Goal: Task Accomplishment & Management: Complete application form

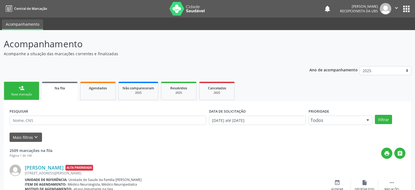
drag, startPoint x: 0, startPoint y: 0, endPoint x: 27, endPoint y: 92, distance: 96.1
click at [27, 92] on div "Nova marcação" at bounding box center [21, 94] width 27 height 4
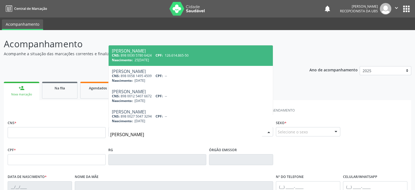
type input "[PERSON_NAME]"
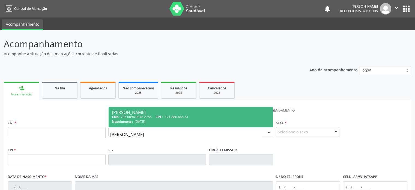
click at [142, 113] on div "[PERSON_NAME]" at bounding box center [191, 112] width 158 height 4
type input "705 0094 9076 2755"
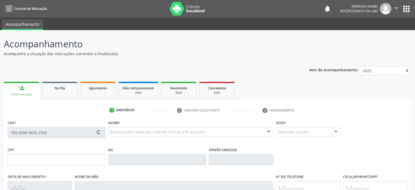
type input "121.880.665-61"
type input "[DATE]"
type input "[PERSON_NAME]"
type input "[PHONE_NUMBER]"
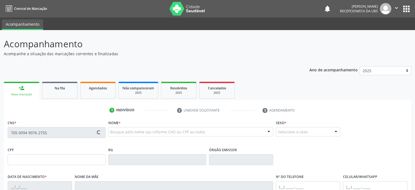
type input "029.945.095-39"
type input "84"
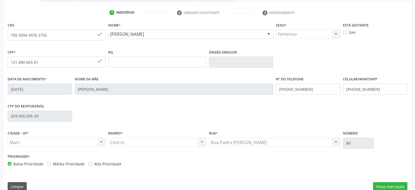
scroll to position [106, 0]
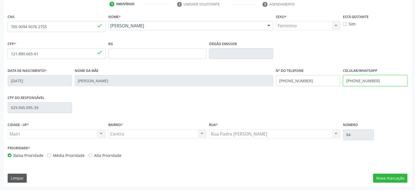
drag, startPoint x: 360, startPoint y: 79, endPoint x: 376, endPoint y: 80, distance: 15.9
click at [376, 80] on input "[PHONE_NUMBER]" at bounding box center [375, 80] width 64 height 11
type input "[PHONE_NUMBER]"
click at [60, 156] on label "Média Prioridade" at bounding box center [69, 155] width 32 height 6
click at [51, 156] on input "Média Prioridade" at bounding box center [49, 154] width 4 height 5
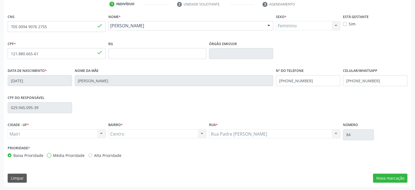
radio input "true"
click at [393, 177] on button "Nova marcação" at bounding box center [390, 177] width 34 height 9
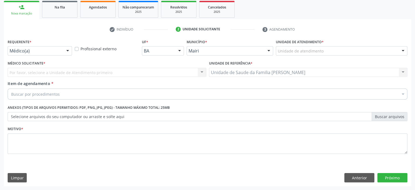
scroll to position [80, 0]
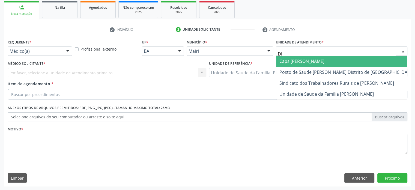
type input "DIL"
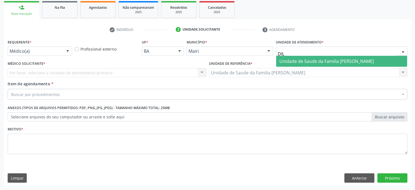
click at [295, 58] on span "Unidade de Saude da Familia [PERSON_NAME]" at bounding box center [326, 61] width 94 height 6
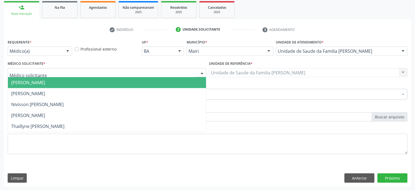
click at [53, 74] on div at bounding box center [107, 72] width 199 height 9
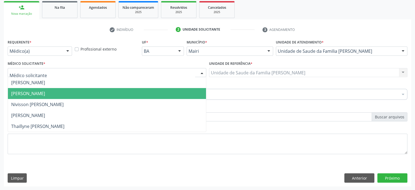
click at [45, 93] on span "[PERSON_NAME]" at bounding box center [28, 93] width 34 height 6
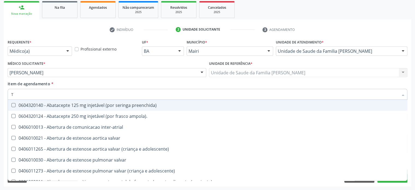
type input "[MEDICAL_DATA]"
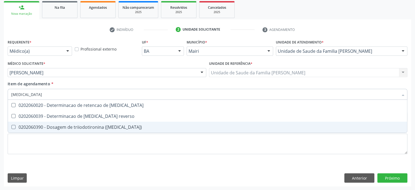
click at [55, 129] on div "0202060390 - Dosagem de triiodotironina ([MEDICAL_DATA])" at bounding box center [207, 127] width 393 height 4
checkbox \(t3\) "true"
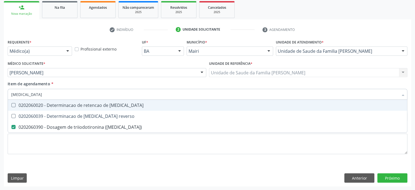
type input "T"
checkbox \(t3\) "false"
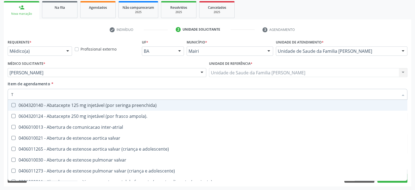
type input "T4"
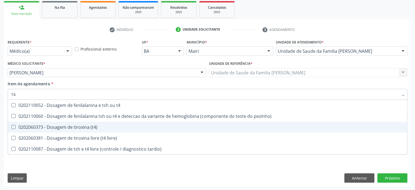
click at [52, 128] on div "0202060373 - Dosagem de tiroxina (t4)" at bounding box center [207, 127] width 393 height 4
checkbox \(t4\) "true"
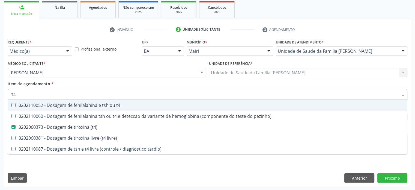
type input "T"
checkbox \(t4\) "false"
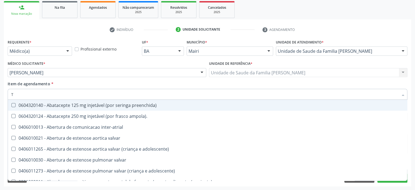
type input "TS"
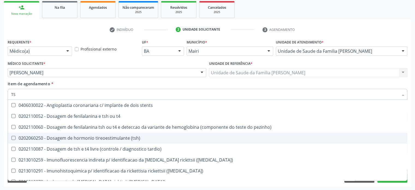
click at [65, 137] on div "0202060250 - Dosagem de hormonio tireoestimulante (tsh)" at bounding box center [207, 138] width 393 height 4
checkbox \(tsh\) "true"
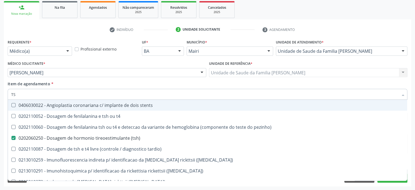
drag, startPoint x: 21, startPoint y: 93, endPoint x: 12, endPoint y: 94, distance: 9.3
click at [12, 94] on input "TS" at bounding box center [204, 94] width 387 height 11
type input "L"
checkbox \(tsh\) "false"
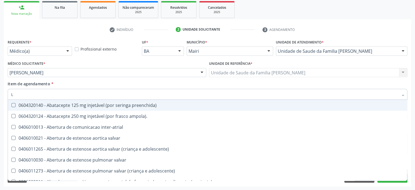
type input "LH"
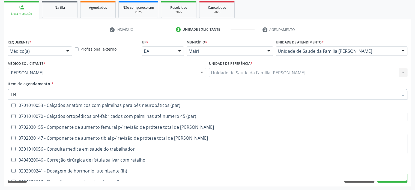
scroll to position [518, 0]
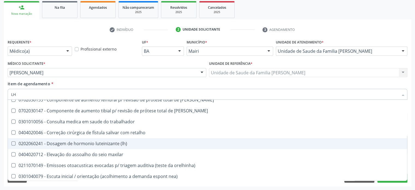
click at [103, 143] on div "0202060241 - Dosagem de hormonio luteinizante (lh)" at bounding box center [221, 143] width 420 height 4
checkbox \(lh\) "true"
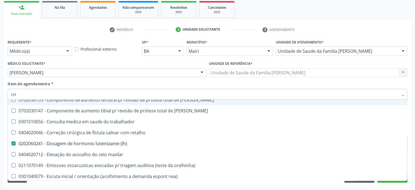
drag, startPoint x: 17, startPoint y: 94, endPoint x: 8, endPoint y: 94, distance: 9.5
click at [8, 94] on div "LH" at bounding box center [208, 94] width 400 height 11
type input "F"
checkbox \(lh\) "false"
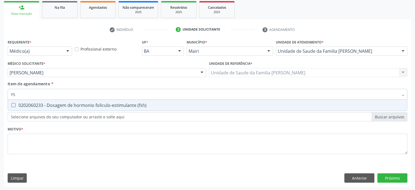
scroll to position [0, 0]
type input "FSH"
click at [14, 104] on \(fsh\) at bounding box center [13, 105] width 4 height 4
click at [11, 104] on \(fsh\) "checkbox" at bounding box center [10, 105] width 4 height 4
checkbox \(fsh\) "true"
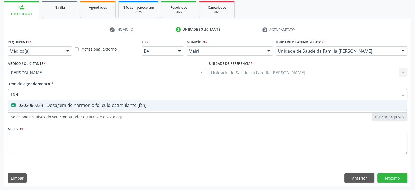
drag, startPoint x: 34, startPoint y: 96, endPoint x: 2, endPoint y: 90, distance: 32.1
click at [2, 90] on div "Acompanhamento Acompanhe a situação das marcações correntes e finalizadas Relat…" at bounding box center [207, 70] width 415 height 240
type input "E"
checkbox \(fsh\) "false"
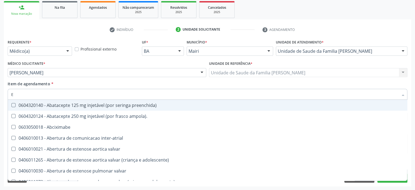
type input "ES"
checkbox implantavel "true"
checkbox leitura "true"
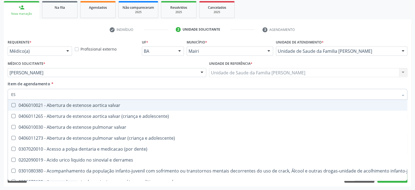
type input "EST"
checkbox níveis "true"
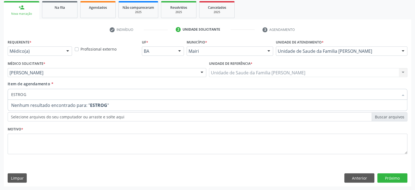
type input "ESTRO"
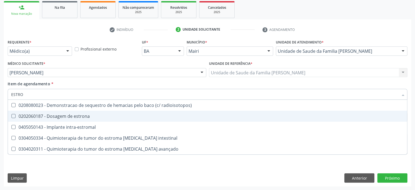
click at [52, 118] on div "0202060187 - Dosagem de estrona" at bounding box center [207, 116] width 393 height 4
checkbox estrona "true"
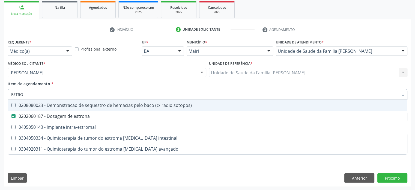
drag, startPoint x: 31, startPoint y: 94, endPoint x: 7, endPoint y: 94, distance: 23.7
click at [7, 94] on div "Item de agendamento * ESTRO Desfazer seleção 0208080023 - Demonstracao de seque…" at bounding box center [207, 91] width 402 height 21
type input "P"
checkbox estrona "false"
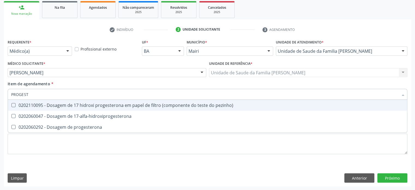
type input "PROGESTE"
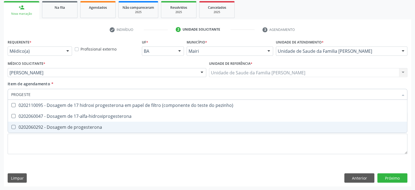
click at [40, 125] on div "0202060292 - Dosagem de progesterona" at bounding box center [207, 127] width 393 height 4
checkbox progesterona "true"
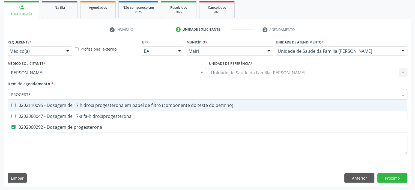
drag, startPoint x: 43, startPoint y: 94, endPoint x: 19, endPoint y: 94, distance: 24.0
click at [19, 94] on input "PROGESTE" at bounding box center [204, 94] width 387 height 11
type input "PROL"
checkbox progesterona "false"
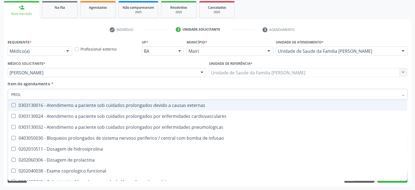
type input "PROLA"
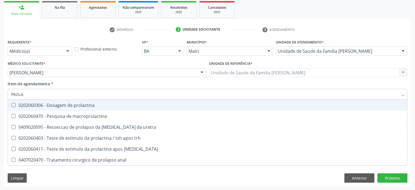
click at [44, 104] on div "0202060306 - Dosagem de prolactina" at bounding box center [207, 105] width 393 height 4
checkbox prolactina "true"
type input "PROL"
checkbox prolactina "false"
checkbox anal "true"
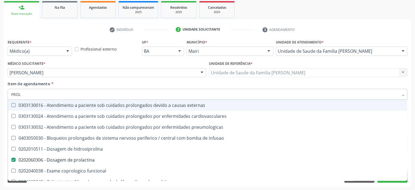
type input "PRO"
checkbox prolactina "false"
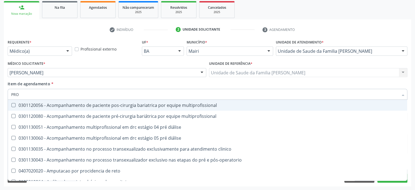
type input "PR"
checkbox progesterona "false"
checkbox prolactina "false"
checkbox removivel "true"
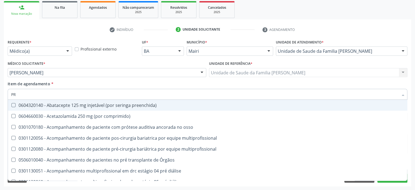
type input "P"
checkbox progesterona "false"
checkbox prolactina "false"
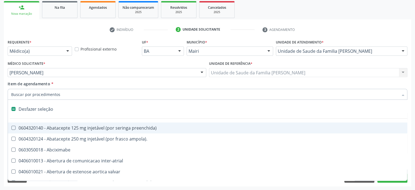
type input "H"
checkbox b "true"
checkbox c "true"
checkbox link "true"
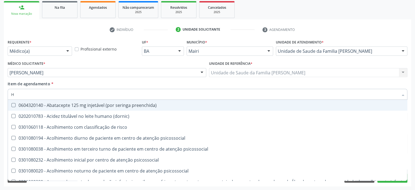
type input "HE"
checkbox \(fsh\) "false"
checkbox \(lh\) "false"
checkbox \(tsh\) "false"
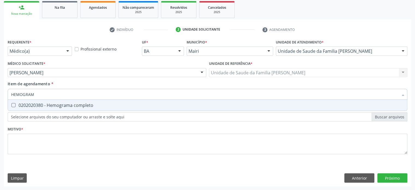
type input "HEMOGRAMA"
click at [35, 106] on div "0202020380 - Hemograma completo" at bounding box center [207, 105] width 393 height 4
checkbox completo "true"
drag, startPoint x: 49, startPoint y: 93, endPoint x: 8, endPoint y: 92, distance: 40.9
click at [8, 92] on div "HEMOGRAMA" at bounding box center [208, 94] width 400 height 11
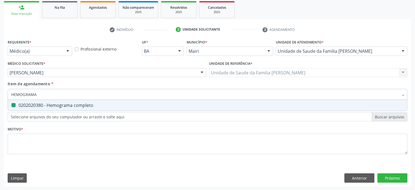
type input "T"
checkbox completo "false"
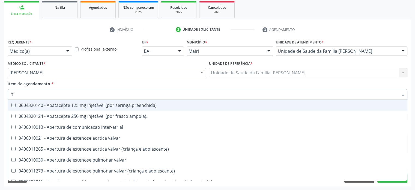
type input "TG"
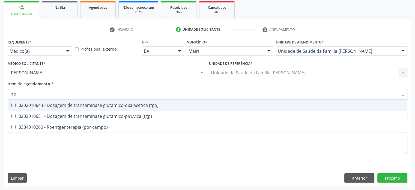
click at [57, 106] on div "0202010643 - Dosagem de transaminase glutamico-oxalacetica (tgo)" at bounding box center [207, 105] width 393 height 4
checkbox \(tgo\) "true"
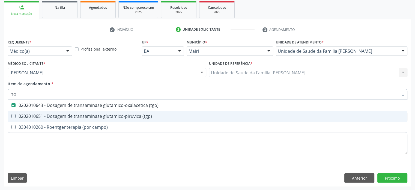
click at [56, 118] on div "0202010651 - Dosagem de transaminase glutamico-piruvica (tgp)" at bounding box center [207, 116] width 393 height 4
checkbox \(tgp\) "true"
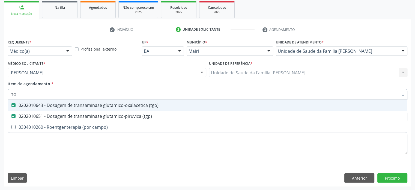
drag, startPoint x: 24, startPoint y: 94, endPoint x: 3, endPoint y: 94, distance: 20.8
click at [3, 94] on div "Acompanhamento Acompanhe a situação das marcações correntes e finalizadas Relat…" at bounding box center [207, 70] width 415 height 240
type input "G"
checkbox \(tgo\) "false"
checkbox \(tgp\) "false"
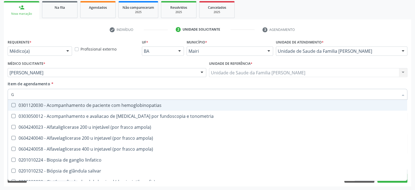
type input "GL"
checkbox \(tgo\) "true"
checkbox \(tgp\) "true"
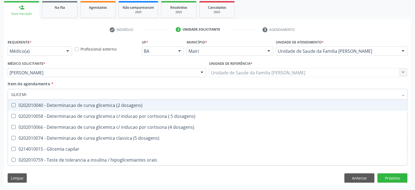
type input "GLICEMIA"
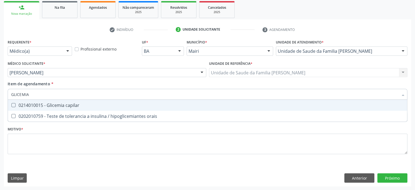
click at [42, 104] on div "0214010015 - Glicemia capilar" at bounding box center [207, 105] width 393 height 4
checkbox capilar "true"
drag, startPoint x: 39, startPoint y: 95, endPoint x: 9, endPoint y: 93, distance: 30.3
click at [9, 93] on div "GLICEMIA" at bounding box center [208, 94] width 400 height 11
type input "H"
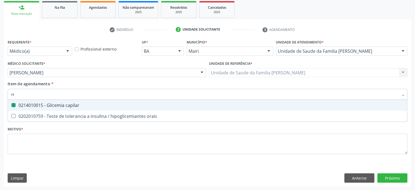
checkbox capilar "false"
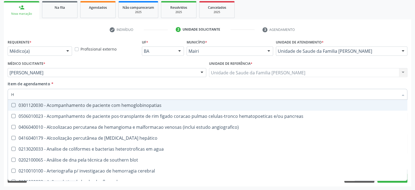
type input "HE"
checkbox completo "true"
checkbox angiografico\) "false"
checkbox respiratorias "false"
checkbox virais "false"
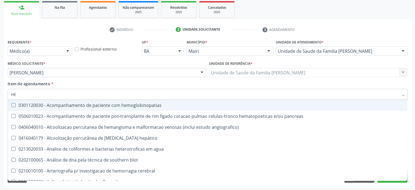
type input "HEM"
checkbox transplante "true"
checkbox completo "false"
type input "HEMO"
checkbox retro-retal "true"
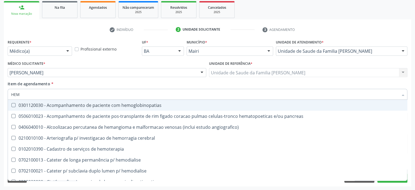
checkbox completo "false"
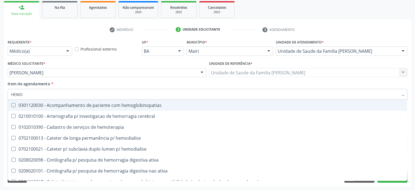
type input "HEMOG"
checkbox carboxi-hemoglobina "true"
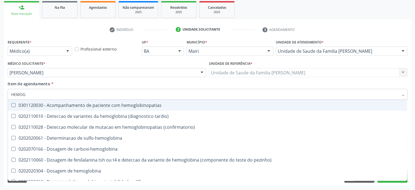
type input "HEMOGL"
checkbox completo "false"
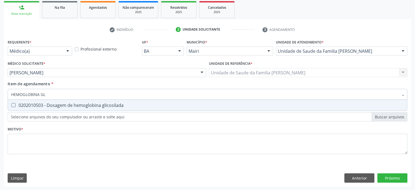
type input "HEMOGLOBINA GLI"
click at [34, 105] on div "0202010503 - Dosagem de hemoglobina glicosilada" at bounding box center [207, 105] width 393 height 4
checkbox glicosilada "true"
drag, startPoint x: 53, startPoint y: 96, endPoint x: 10, endPoint y: 92, distance: 43.8
click at [10, 92] on div "HEMOGLOBINA GLI" at bounding box center [208, 94] width 400 height 11
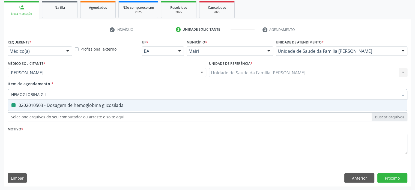
type input "U"
checkbox glicosilada "false"
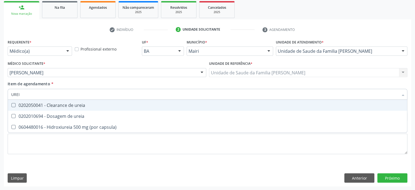
type input "UREIA"
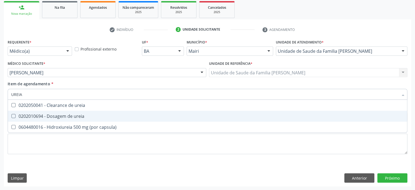
click at [28, 114] on div "0202010694 - Dosagem de ureia" at bounding box center [207, 116] width 393 height 4
checkbox ureia "true"
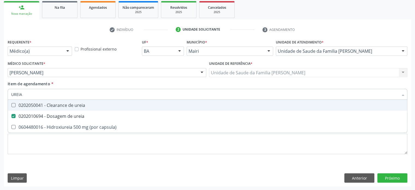
drag, startPoint x: 31, startPoint y: 94, endPoint x: 2, endPoint y: 92, distance: 29.0
click at [2, 92] on div "Acompanhamento Acompanhe a situação das marcações correntes e finalizadas Relat…" at bounding box center [207, 70] width 415 height 240
type input "C"
checkbox ureia "false"
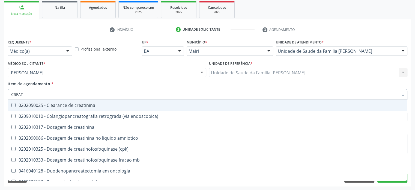
type input "CREATI"
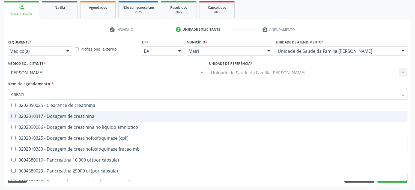
click at [38, 116] on div "0202010317 - Dosagem de creatinina" at bounding box center [207, 116] width 393 height 4
checkbox creatinina "true"
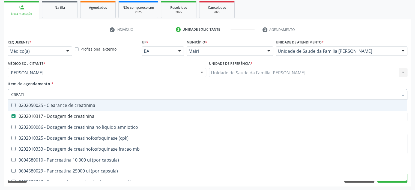
drag, startPoint x: 34, startPoint y: 92, endPoint x: 3, endPoint y: 91, distance: 31.4
click at [3, 91] on div "Acompanhamento Acompanhe a situação das marcações correntes e finalizadas Relat…" at bounding box center [207, 70] width 415 height 240
type input "A"
checkbox creatinina "false"
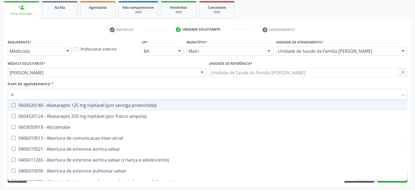
type input "AC"
checkbox especializada "true"
checkbox população "true"
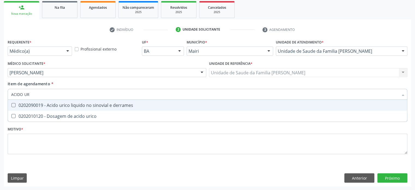
type input "ACIDO URI"
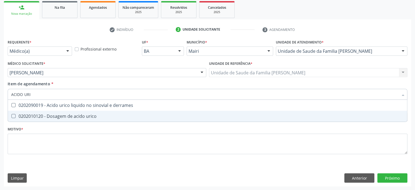
click at [22, 114] on div "0202010120 - Dosagem de acido urico" at bounding box center [207, 116] width 393 height 4
checkbox urico "true"
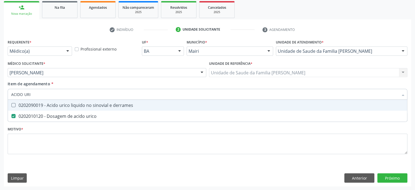
drag, startPoint x: 38, startPoint y: 96, endPoint x: 2, endPoint y: 93, distance: 36.4
click at [2, 93] on div "Acompanhamento Acompanhe a situação das marcações correntes e finalizadas Relat…" at bounding box center [207, 70] width 415 height 240
type input "C"
checkbox urico "false"
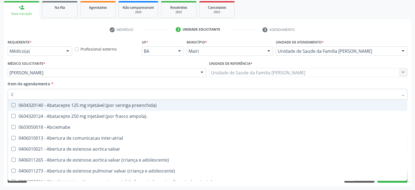
type input "CO"
checkbox bexiga "true"
checkbox per-operatoria "true"
checkbox oncologia "true"
checkbox videolaparoscopica "true"
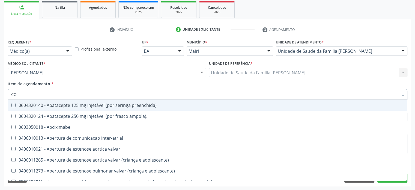
checkbox osseo "true"
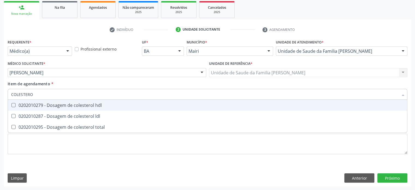
type input "COLESTEROL"
click at [60, 106] on div "0202010279 - Dosagem de colesterol hdl" at bounding box center [207, 105] width 393 height 4
checkbox hdl "true"
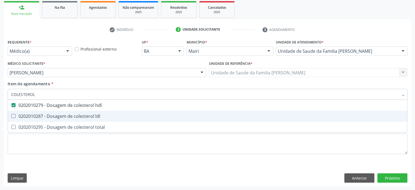
click at [59, 116] on div "0202010287 - Dosagem de colesterol ldl" at bounding box center [207, 116] width 393 height 4
checkbox ldl "true"
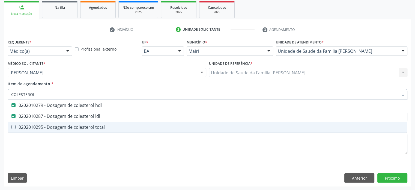
click at [57, 128] on div "0202010295 - Dosagem de colesterol total" at bounding box center [207, 127] width 393 height 4
checkbox total "true"
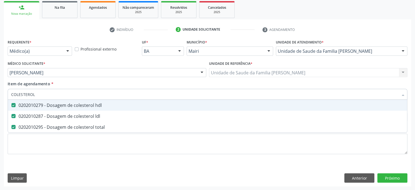
drag, startPoint x: 47, startPoint y: 94, endPoint x: 6, endPoint y: 93, distance: 40.9
click at [6, 93] on div "Requerente * Médico(a) Médico(a) Enfermeiro(a) Paciente Nenhum resultado encont…" at bounding box center [207, 112] width 407 height 148
type input "T"
checkbox hdl "false"
checkbox ldl "false"
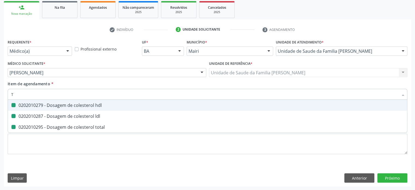
checkbox total "false"
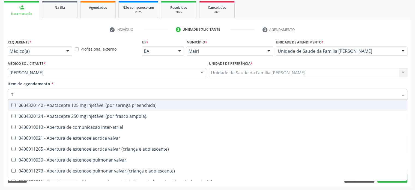
type input "TR"
checkbox motor "true"
checkbox medicalizado "true"
checkbox c\) "true"
checkbox visual "true"
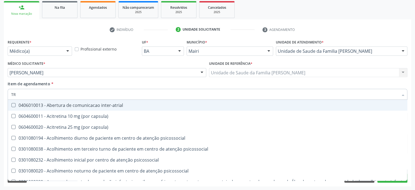
type input "TRI"
checkbox níveis "true"
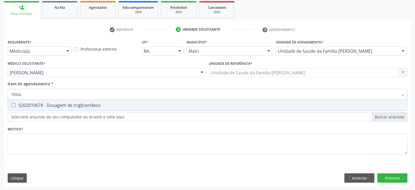
type input "TRIGLI"
click at [38, 107] on div "0202010678 - Dosagem de triglicerideos" at bounding box center [207, 105] width 393 height 4
checkbox triglicerideos "true"
drag, startPoint x: 37, startPoint y: 92, endPoint x: 7, endPoint y: 91, distance: 30.3
click at [7, 91] on div "Item de agendamento * TRIGLI Desfazer seleção 0202010678 - Dosagem de triglicer…" at bounding box center [207, 91] width 402 height 21
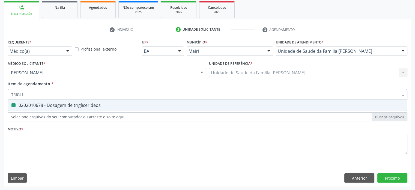
type input "L"
checkbox triglicerideos "false"
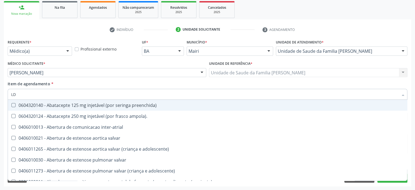
type input "LDL"
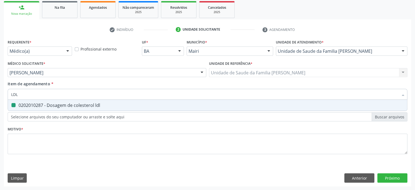
checkbox ldl "true"
drag, startPoint x: 20, startPoint y: 94, endPoint x: 9, endPoint y: 93, distance: 11.0
click at [9, 93] on div "LDL" at bounding box center [208, 94] width 400 height 11
type input "V"
checkbox ldl "false"
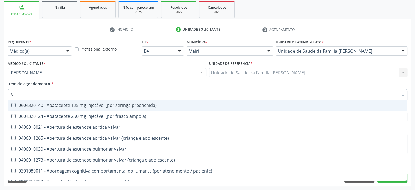
type input "VI"
checkbox cardiovascular "true"
checkbox \(tgp\) "false"
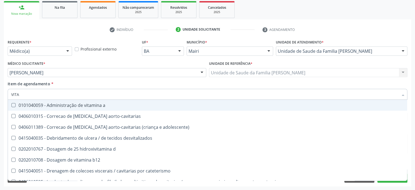
type input "VITAM"
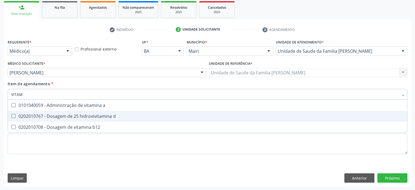
click at [51, 114] on div "0202010767 - Dosagem de 25 hidroxivitamina d" at bounding box center [207, 116] width 393 height 4
checkbox d "true"
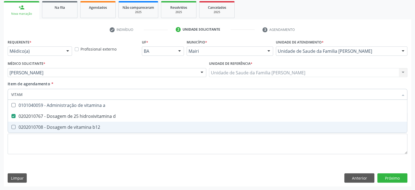
click at [51, 126] on div "0202010708 - Dosagem de vitamina b12" at bounding box center [207, 127] width 393 height 4
checkbox b12 "true"
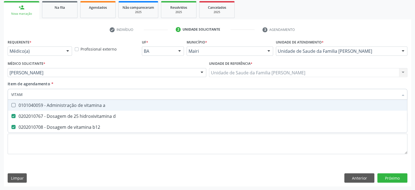
drag, startPoint x: 32, startPoint y: 94, endPoint x: 1, endPoint y: 91, distance: 32.0
click at [1, 91] on div "Acompanhamento Acompanhe a situação das marcações correntes e finalizadas Relat…" at bounding box center [207, 70] width 415 height 240
type input "F"
checkbox d "false"
checkbox b12 "false"
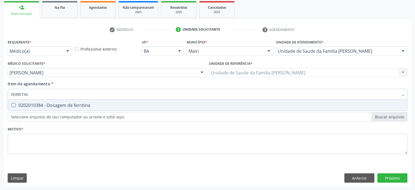
type input "FERRITINA"
click at [24, 106] on div "0202010384 - Dosagem de ferritina" at bounding box center [207, 105] width 393 height 4
checkbox ferritina "true"
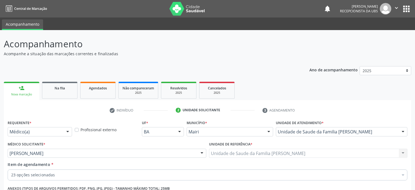
scroll to position [80, 0]
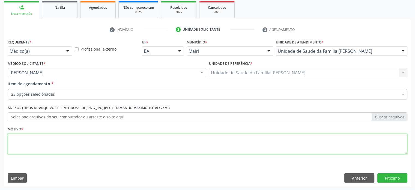
click at [24, 138] on textarea at bounding box center [208, 143] width 400 height 21
click at [32, 138] on textarea "CONTROLE DE PUBERDADE" at bounding box center [208, 143] width 400 height 21
drag, startPoint x: 42, startPoint y: 136, endPoint x: 31, endPoint y: 137, distance: 11.0
click at [31, 137] on textarea "CONTROLE E AVADE PUBERDADE" at bounding box center [208, 143] width 400 height 21
drag, startPoint x: 43, startPoint y: 138, endPoint x: 37, endPoint y: 139, distance: 6.2
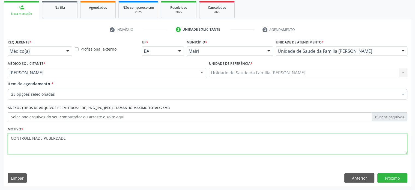
click at [37, 139] on textarea "CONTROLE NADE PUBERDADE" at bounding box center [208, 143] width 400 height 21
type textarea "CONTROLE NA PUBERDADE"
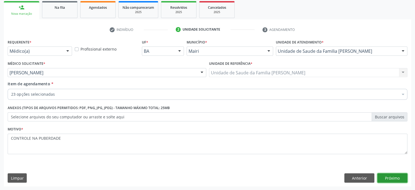
click at [392, 176] on button "Próximo" at bounding box center [392, 177] width 30 height 9
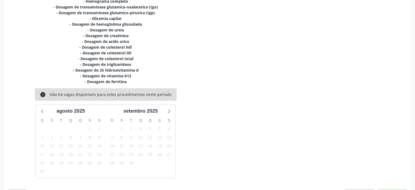
scroll to position [189, 0]
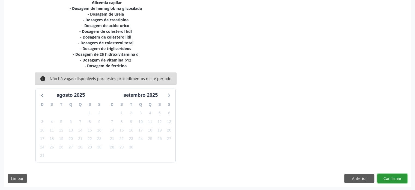
click at [396, 179] on button "Confirmar" at bounding box center [392, 178] width 30 height 9
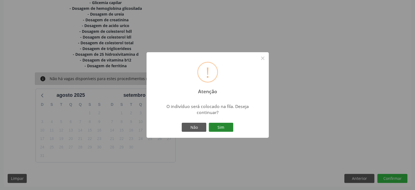
click at [226, 127] on button "Sim" at bounding box center [221, 126] width 25 height 9
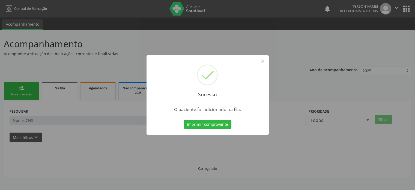
scroll to position [0, 0]
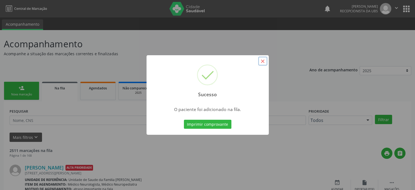
click at [260, 60] on button "×" at bounding box center [262, 60] width 9 height 9
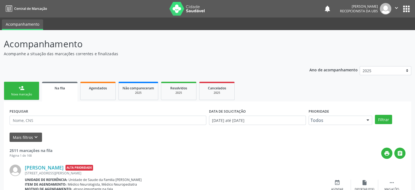
click at [24, 91] on link "person_add Nova marcação" at bounding box center [21, 91] width 35 height 18
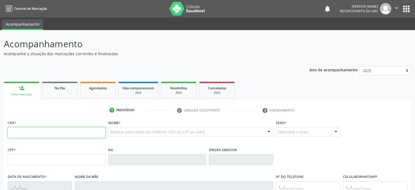
click at [19, 134] on input "text" at bounding box center [57, 132] width 98 height 11
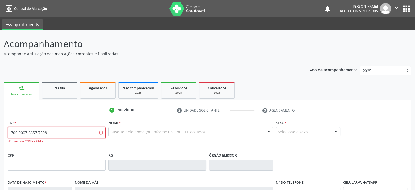
type input "700 0007 6657 7508"
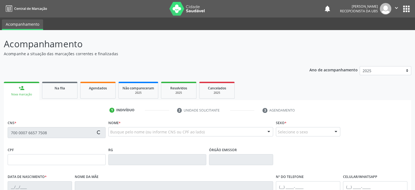
type input "14/09/2003"
type input "Elenilza da Silva"
type input "(74) 99930-1280"
type input "(74) 99941-5928"
type input "069.691.585-51"
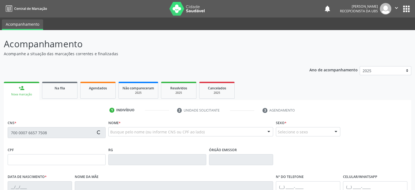
type input "20"
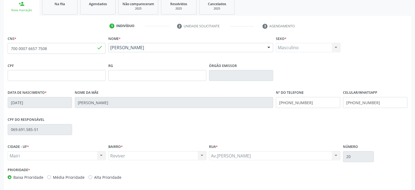
scroll to position [106, 0]
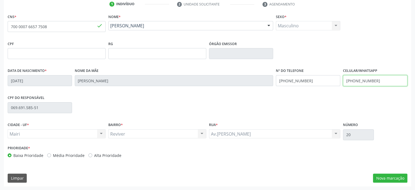
drag, startPoint x: 379, startPoint y: 80, endPoint x: 353, endPoint y: 80, distance: 25.9
click at [353, 80] on input "(74) 99941-5928" at bounding box center [375, 80] width 64 height 11
drag, startPoint x: 308, startPoint y: 80, endPoint x: 287, endPoint y: 79, distance: 20.5
click at [287, 79] on input "(74) 99930-1280" at bounding box center [308, 80] width 64 height 11
click at [358, 82] on input "(74)" at bounding box center [375, 80] width 64 height 11
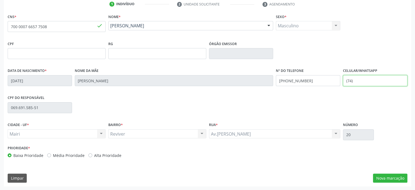
paste input "99930-1280"
type input "(74) 99930-1280"
click at [74, 155] on label "Média Prioridade" at bounding box center [69, 155] width 32 height 6
click at [51, 155] on input "Média Prioridade" at bounding box center [49, 154] width 4 height 5
radio input "true"
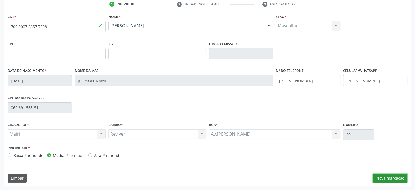
click at [397, 177] on button "Nova marcação" at bounding box center [390, 177] width 34 height 9
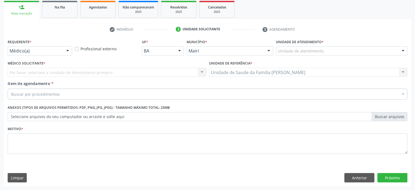
scroll to position [80, 0]
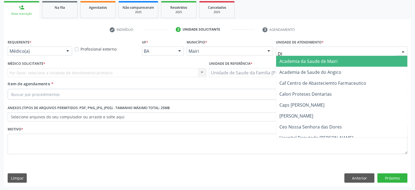
type input "DIL"
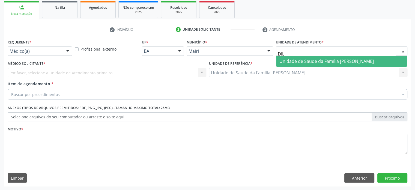
click at [315, 63] on span "Unidade de Saude da Familia [PERSON_NAME]" at bounding box center [326, 61] width 94 height 6
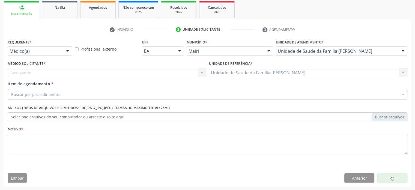
click at [56, 72] on div "Carregando... Nenhum resultado encontrado para: " " Não há nenhuma opção para s…" at bounding box center [107, 72] width 199 height 9
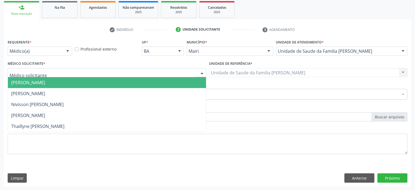
click at [50, 74] on div at bounding box center [107, 72] width 199 height 9
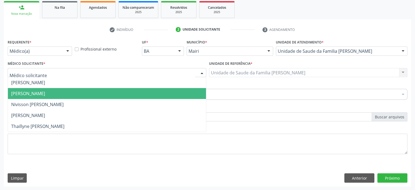
click at [44, 93] on span "[PERSON_NAME]" at bounding box center [28, 93] width 34 height 6
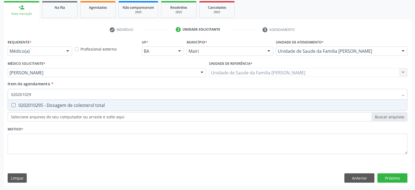
type input "0202010295"
click at [28, 106] on div "0202010295 - Dosagem de colesterol total" at bounding box center [207, 105] width 393 height 4
checkbox total "true"
type input "02020102"
checkbox total "false"
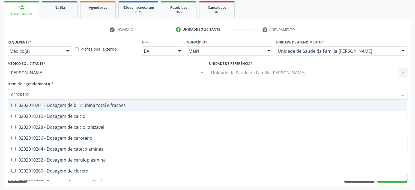
type input "0202010"
checkbox total "false"
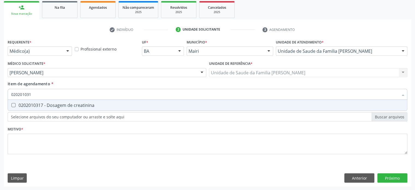
type input "0202010317"
click at [33, 106] on div "0202010317 - Dosagem de creatinina" at bounding box center [207, 105] width 393 height 4
checkbox creatinina "true"
type input "02020103"
checkbox creatinina "false"
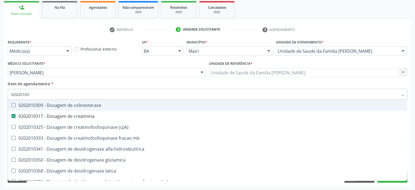
type input "0202010"
checkbox creatinina "false"
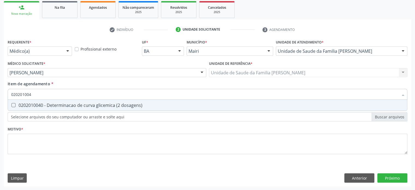
type input "0202010040"
click at [33, 106] on div "0202010040 - Determinacao de curva glicemica (2 dosagens)" at bounding box center [207, 105] width 393 height 4
checkbox dosagens\) "true"
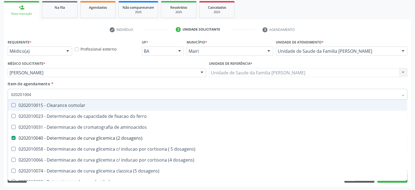
type input "02020100"
checkbox osmolar "false"
type input "0202010"
checkbox dosagens\) "false"
checkbox dosagens\) "true"
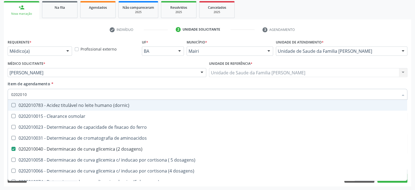
type input "02020106"
checkbox dosagens\) "false"
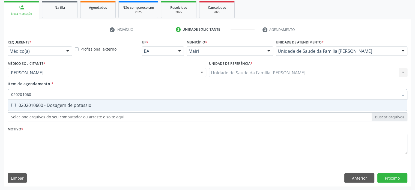
type input "0202010600"
click at [33, 106] on div "0202010600 - Dosagem de potassio" at bounding box center [207, 105] width 393 height 4
checkbox potassio "true"
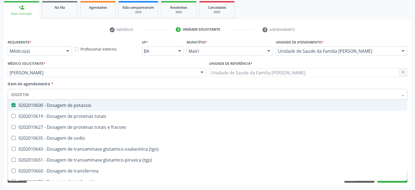
type input "020201067"
checkbox potassio "false"
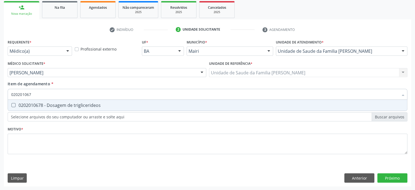
type input "0202010678"
click at [33, 106] on div "0202010678 - Dosagem de triglicerideos" at bounding box center [207, 105] width 393 height 4
checkbox triglicerideos "true"
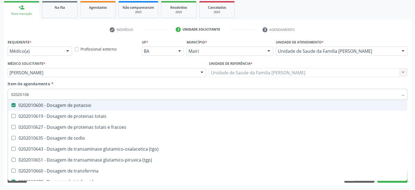
type input "0202010"
checkbox potassio "false"
checkbox \(tgo\) "true"
checkbox triglicerideos "false"
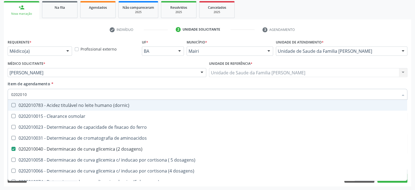
type input "020201"
checkbox total "false"
checkbox creatinina "false"
checkbox latica "true"
checkbox ferritina "true"
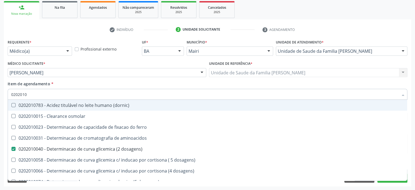
checkbox potassio "false"
checkbox triglicerideos "false"
checkbox ureia "true"
type input "02020"
checkbox dosagens\) "false"
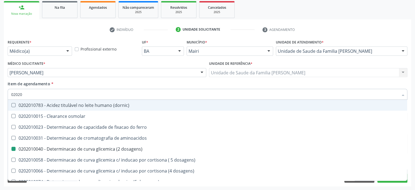
checkbox total "false"
checkbox creatinina "false"
checkbox alfa-hidroxibutirica "true"
checkbox potassio "false"
checkbox triglicerideos "false"
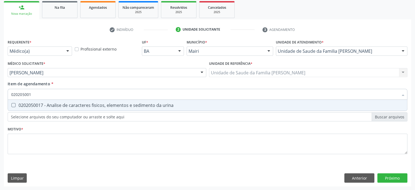
type input "0202050017"
click at [33, 106] on div "0202050017 - Analise de caracteres fisicos, elementos e sedimento da urina" at bounding box center [207, 105] width 393 height 4
checkbox urina "true"
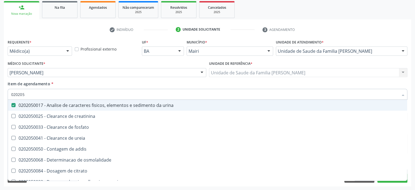
type input "02020"
checkbox urina "false"
checkbox ureia "true"
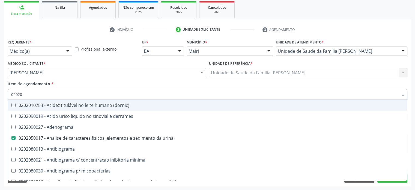
type input "020201"
checkbox urina "false"
checkbox Antibiograma "true"
checkbox htlv-1 "true"
checkbox \(ch50\) "true"
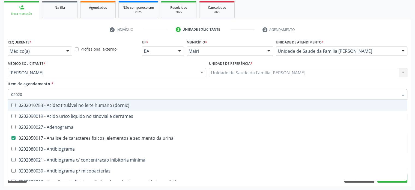
checkbox dosagens\) "false"
checkbox d "true"
checkbox mandelico "true"
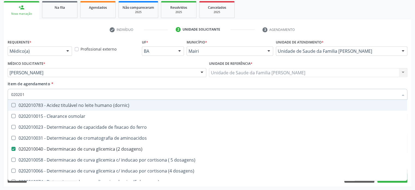
type input "0202010"
checkbox ionizavel "true"
checkbox catecolaminas "true"
checkbox total "false"
checkbox creatinina "false"
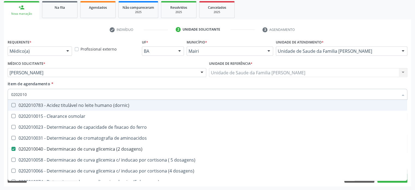
checkbox hidroxiprolina "true"
checkbox piruvato "true"
checkbox potassio "false"
type input "02020104"
checkbox dosagens\) "false"
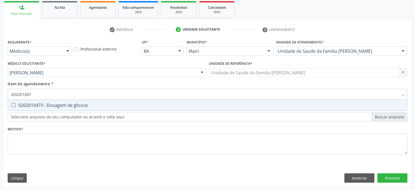
type input "0202010473"
click at [33, 106] on div "0202010473 - Dosagem de glicose" at bounding box center [207, 105] width 393 height 4
checkbox glicose "true"
type input "02020104"
checkbox glicose "false"
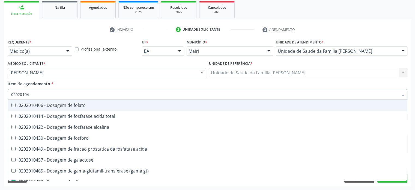
type input "0202010"
checkbox acida "true"
checkbox glicose "false"
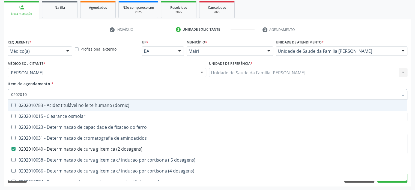
type input "02020102"
checkbox dosagens\) "false"
checkbox ivy "true"
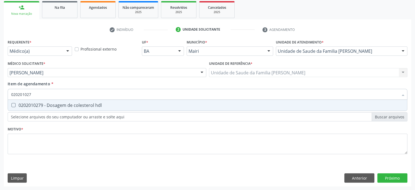
type input "0202010279"
click at [33, 106] on div "0202010279 - Dosagem de colesterol hdl" at bounding box center [207, 105] width 393 height 4
checkbox hdl "true"
type input "02020102"
checkbox hdl "false"
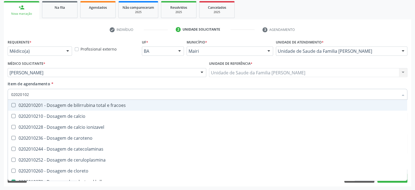
type input "0202010"
checkbox catecolaminas "true"
checkbox hdl "false"
checkbox total "false"
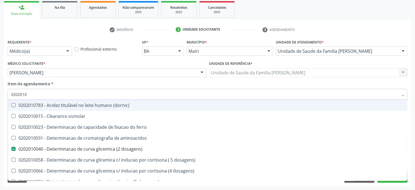
type input "02020105"
checkbox dosagens\) "false"
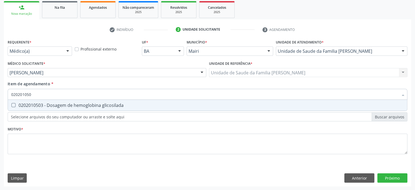
type input "0202010503"
click at [33, 106] on div "0202010503 - Dosagem de hemoglobina glicosilada" at bounding box center [207, 105] width 393 height 4
checkbox glicosilada "true"
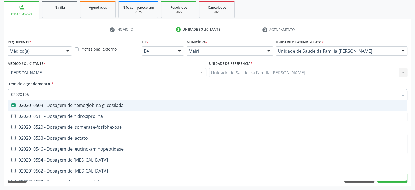
type input "0202010"
checkbox glicosilada "false"
checkbox leucino-aminopeptidase "true"
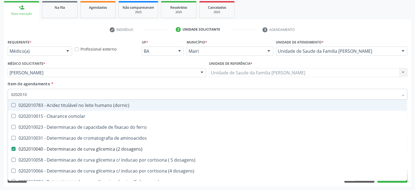
type input "02020102"
checkbox dosagens\) "false"
checkbox dosagens\) "true"
checkbox ivy "true"
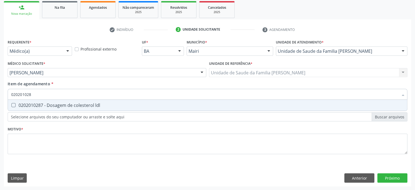
type input "0202010287"
click at [33, 106] on div "0202010287 - Dosagem de colesterol ldl" at bounding box center [207, 105] width 393 height 4
checkbox ldl "true"
type input "02020102"
checkbox ldl "false"
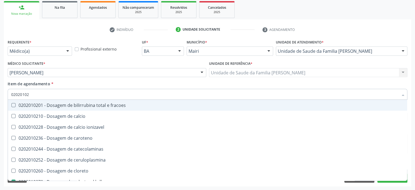
type input "0202010"
checkbox catecolaminas "true"
checkbox hdl "false"
checkbox ldl "false"
checkbox total "false"
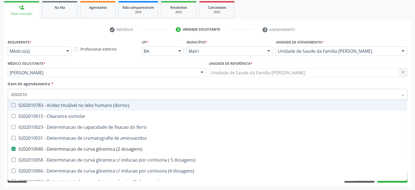
type input "020201"
checkbox hdl "false"
checkbox ldl "false"
checkbox total "false"
checkbox creatinina "false"
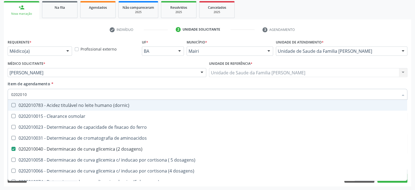
checkbox alfa-hidroxibutirica "true"
checkbox glutamica "true"
checkbox latica "true"
checkbox ferritina "true"
checkbox glicose "false"
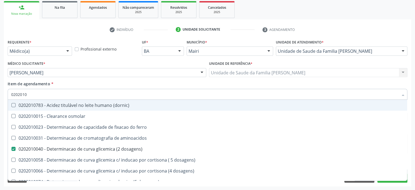
checkbox glicosilada "false"
checkbox magnesio "true"
checkbox porfirinas "true"
checkbox potassio "false"
checkbox triglicerideos "false"
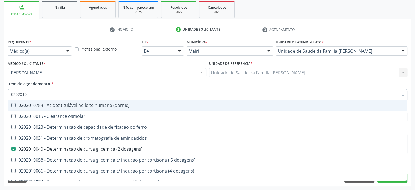
checkbox ureia "true"
type input "02020"
checkbox aminoacidos "true"
checkbox dosagens\) "false"
checkbox hdl "false"
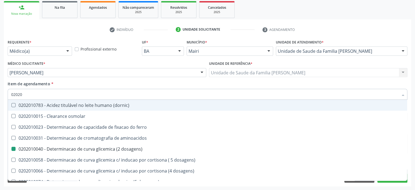
checkbox ldl "false"
checkbox total "false"
checkbox creatinina "false"
checkbox alfa-hidroxibutirica "true"
checkbox glicose "false"
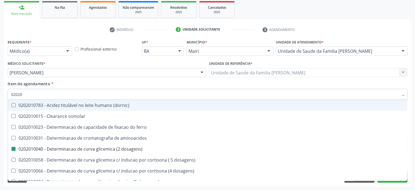
checkbox glicosilada "false"
checkbox potassio "false"
checkbox triglicerideos "false"
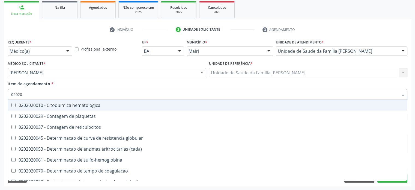
type input "020202"
checkbox globular "false"
checkbox s "false"
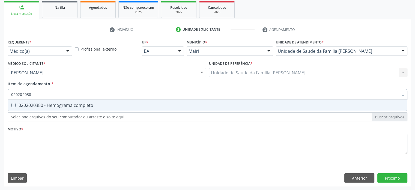
type input "0202020380"
click at [33, 106] on div "0202020380 - Hemograma completo" at bounding box center [207, 105] width 393 height 4
checkbox completo "true"
type input "02020203"
checkbox completo "false"
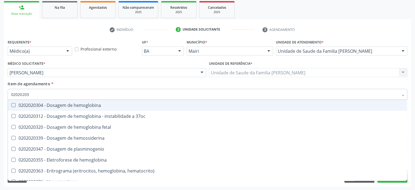
type input "0202020"
checkbox completo "false"
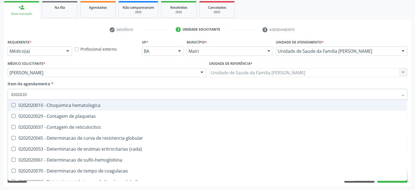
type input "020202"
checkbox completo "false"
checkbox Leucograma "true"
type input "02020"
checkbox globular "true"
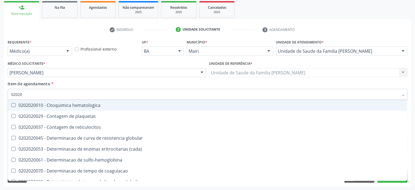
checkbox completo "false"
checkbox s "true"
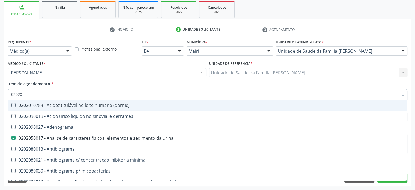
type input "020201"
checkbox urina "false"
checkbox Antibiograma "true"
checkbox \(qualitativo\) "true"
checkbox molecular "true"
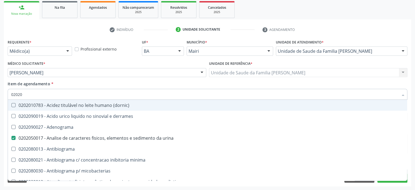
checkbox htlv-1 "true"
checkbox \(ch50\) "true"
checkbox dosagens\) "false"
checkbox -duke "true"
checkbox trombina "true"
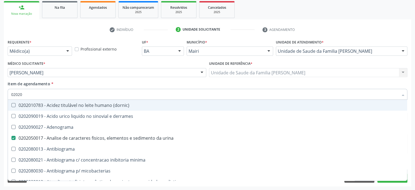
checkbox d "true"
checkbox mandelico "true"
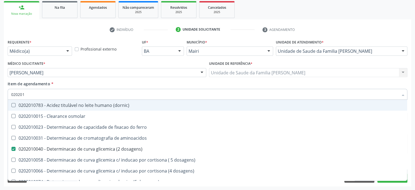
type input "0202010"
checkbox fracoes "true"
checkbox calcio "true"
checkbox ionizavel "true"
checkbox catecolaminas "true"
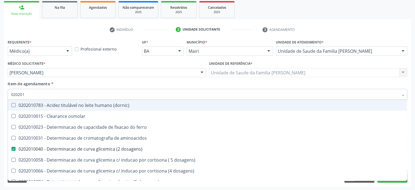
checkbox hdl "false"
checkbox ldl "false"
checkbox total "false"
checkbox creatinina "false"
checkbox ferritina "true"
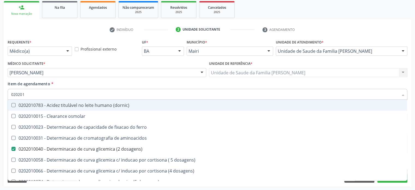
checkbox total "true"
checkbox glicose "false"
checkbox glicosilada "false"
checkbox hidroxiprolina "true"
checkbox piruvato "true"
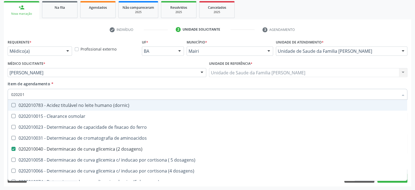
checkbox potassio "false"
type input "02020106"
checkbox \(dornic\) "true"
checkbox dosagens\) "false"
checkbox dosagens\) "true"
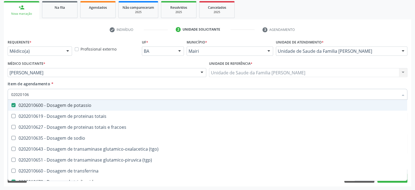
type input "020201065"
checkbox potassio "false"
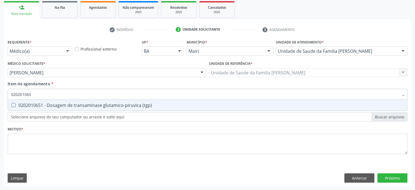
type input "0202010651"
click at [33, 106] on div "0202010651 - Dosagem de transaminase glutamico-piruvica (tgp)" at bounding box center [207, 105] width 393 height 4
checkbox \(tgp\) "true"
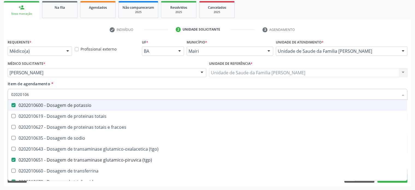
type input "0202010"
checkbox potassio "false"
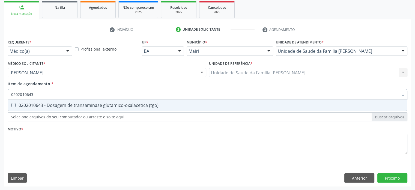
click at [33, 106] on div "0202010643 - Dosagem de transaminase glutamico-oxalacetica (tgo)" at bounding box center [207, 105] width 393 height 4
click at [33, 106] on div "0202010708 - Dosagem de vitamina b12" at bounding box center [207, 105] width 393 height 4
click at [33, 106] on div "0202010767 - Dosagem de 25 hidroxivitamina d" at bounding box center [207, 105] width 393 height 4
click at [33, 106] on div "0202010384 - Dosagem de ferritina" at bounding box center [207, 105] width 393 height 4
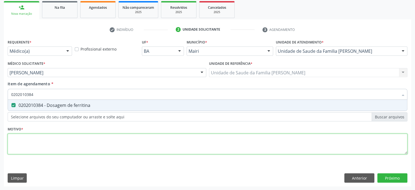
click at [22, 142] on div "Requerente * Médico(a) Médico(a) Enfermeiro(a) Paciente Nenhum resultado encont…" at bounding box center [208, 100] width 400 height 124
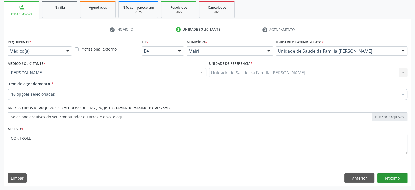
click at [393, 175] on button "Próximo" at bounding box center [392, 177] width 30 height 9
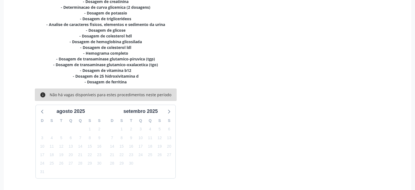
scroll to position [150, 0]
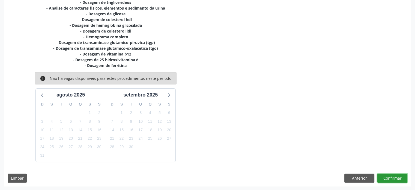
click at [393, 178] on button "Confirmar" at bounding box center [392, 177] width 30 height 9
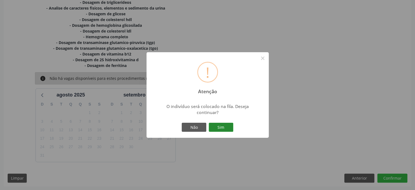
click at [217, 127] on button "Sim" at bounding box center [221, 126] width 25 height 9
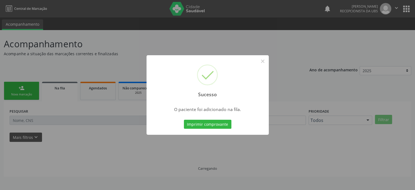
scroll to position [0, 0]
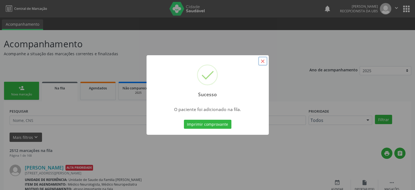
click at [264, 62] on button "×" at bounding box center [262, 60] width 9 height 9
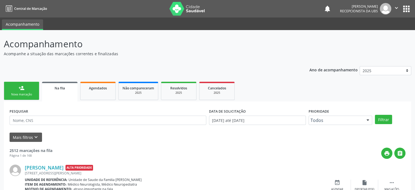
click at [22, 93] on div "Nova marcação" at bounding box center [21, 94] width 27 height 4
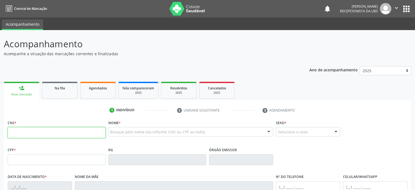
click at [21, 132] on input "text" at bounding box center [57, 132] width 98 height 11
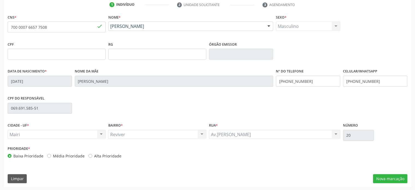
scroll to position [106, 0]
drag, startPoint x: 380, startPoint y: 79, endPoint x: 343, endPoint y: 82, distance: 36.9
click at [343, 82] on input "(74) 99930-1280" at bounding box center [375, 80] width 64 height 11
drag, startPoint x: 313, startPoint y: 80, endPoint x: 273, endPoint y: 81, distance: 39.6
click at [273, 81] on div "Data de nascimento * 14/09/2003 Nome da mãe Elenilza da Silva Nº do Telefone (7…" at bounding box center [207, 80] width 402 height 27
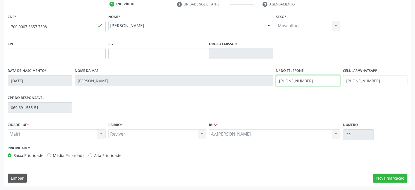
paste input "30-1280"
click at [73, 156] on label "Média Prioridade" at bounding box center [69, 155] width 32 height 6
click at [51, 156] on input "Média Prioridade" at bounding box center [49, 154] width 4 height 5
click at [393, 178] on button "Nova marcação" at bounding box center [390, 177] width 34 height 9
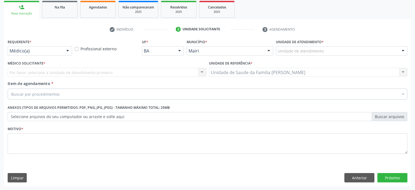
scroll to position [80, 0]
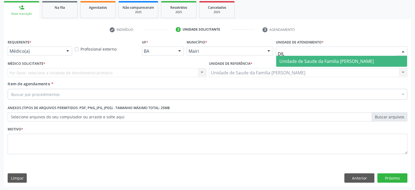
click at [305, 58] on span "Unidade de Saude da Familia [PERSON_NAME]" at bounding box center [326, 61] width 94 height 6
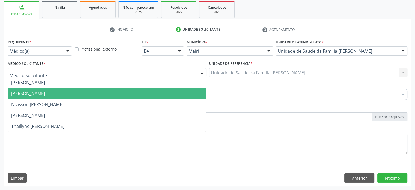
click at [34, 95] on span "[PERSON_NAME]" at bounding box center [28, 93] width 34 height 6
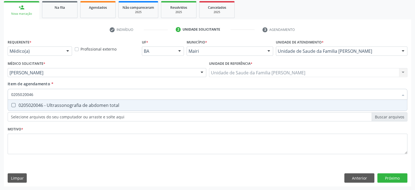
click at [41, 103] on div "0205020046 - Ultrassonografia de abdomen total" at bounding box center [207, 105] width 393 height 4
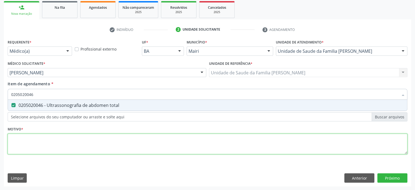
click at [22, 141] on div "Requerente * Médico(a) Médico(a) Enfermeiro(a) Paciente Nenhum resultado encont…" at bounding box center [208, 100] width 400 height 124
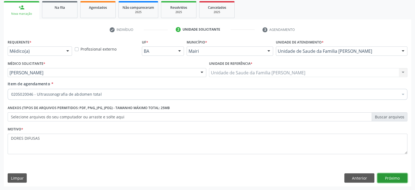
click at [401, 177] on button "Próximo" at bounding box center [392, 177] width 30 height 9
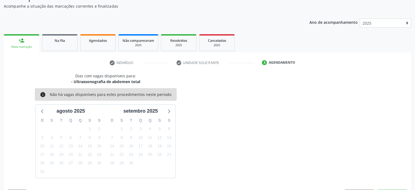
scroll to position [63, 0]
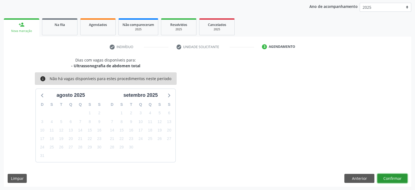
click at [391, 178] on button "Confirmar" at bounding box center [392, 178] width 30 height 9
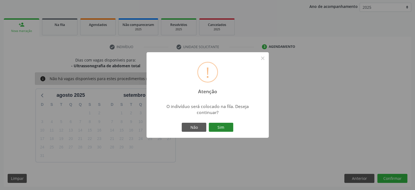
click at [221, 127] on button "Sim" at bounding box center [221, 126] width 25 height 9
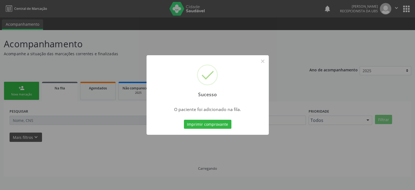
scroll to position [0, 0]
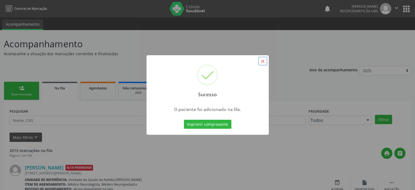
click at [263, 61] on button "×" at bounding box center [262, 60] width 9 height 9
